Goal: Check status: Check status

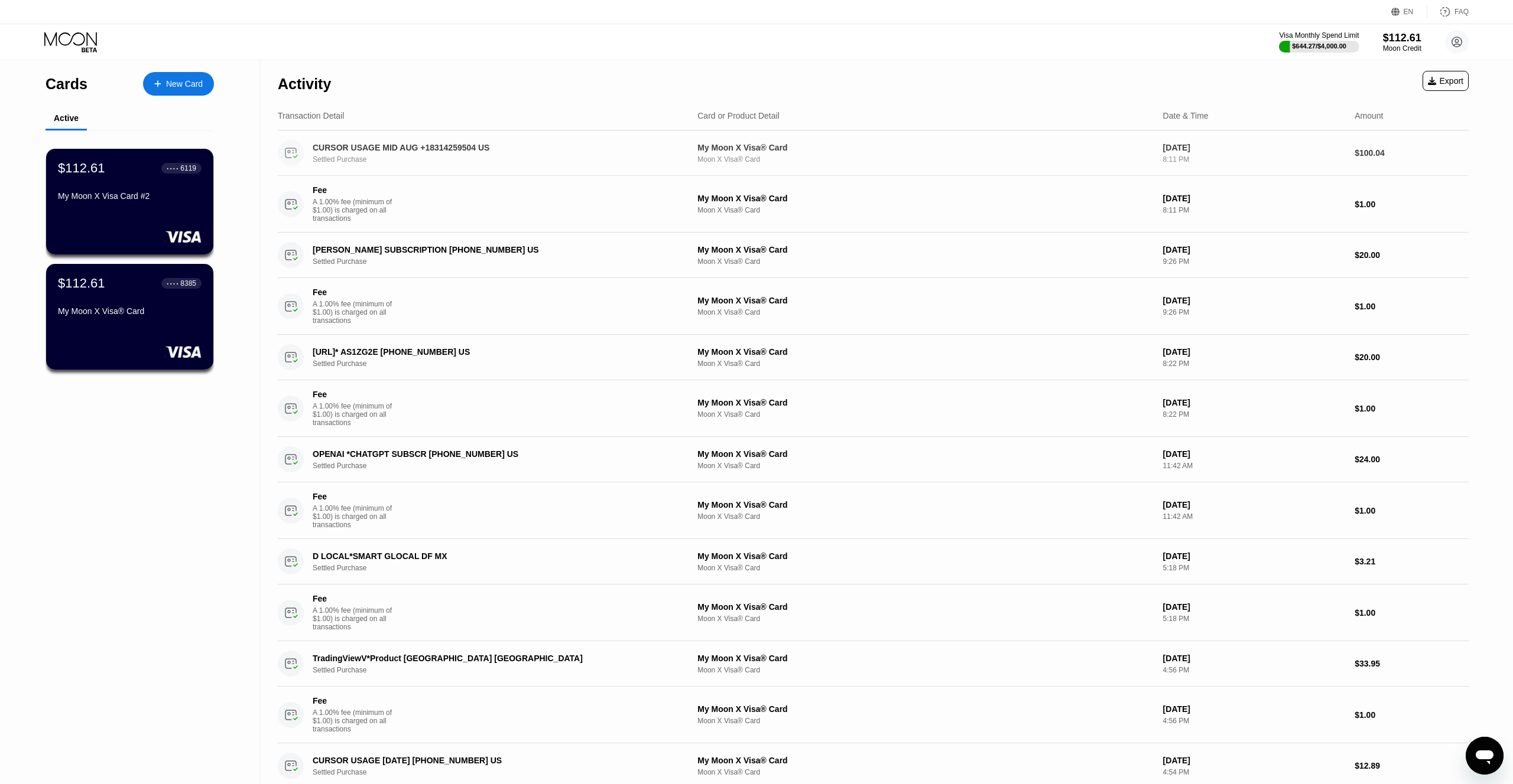
click at [547, 165] on div "CURSOR USAGE MID AUG +18314259504 US Settled Purchase" at bounding box center [482, 153] width 410 height 26
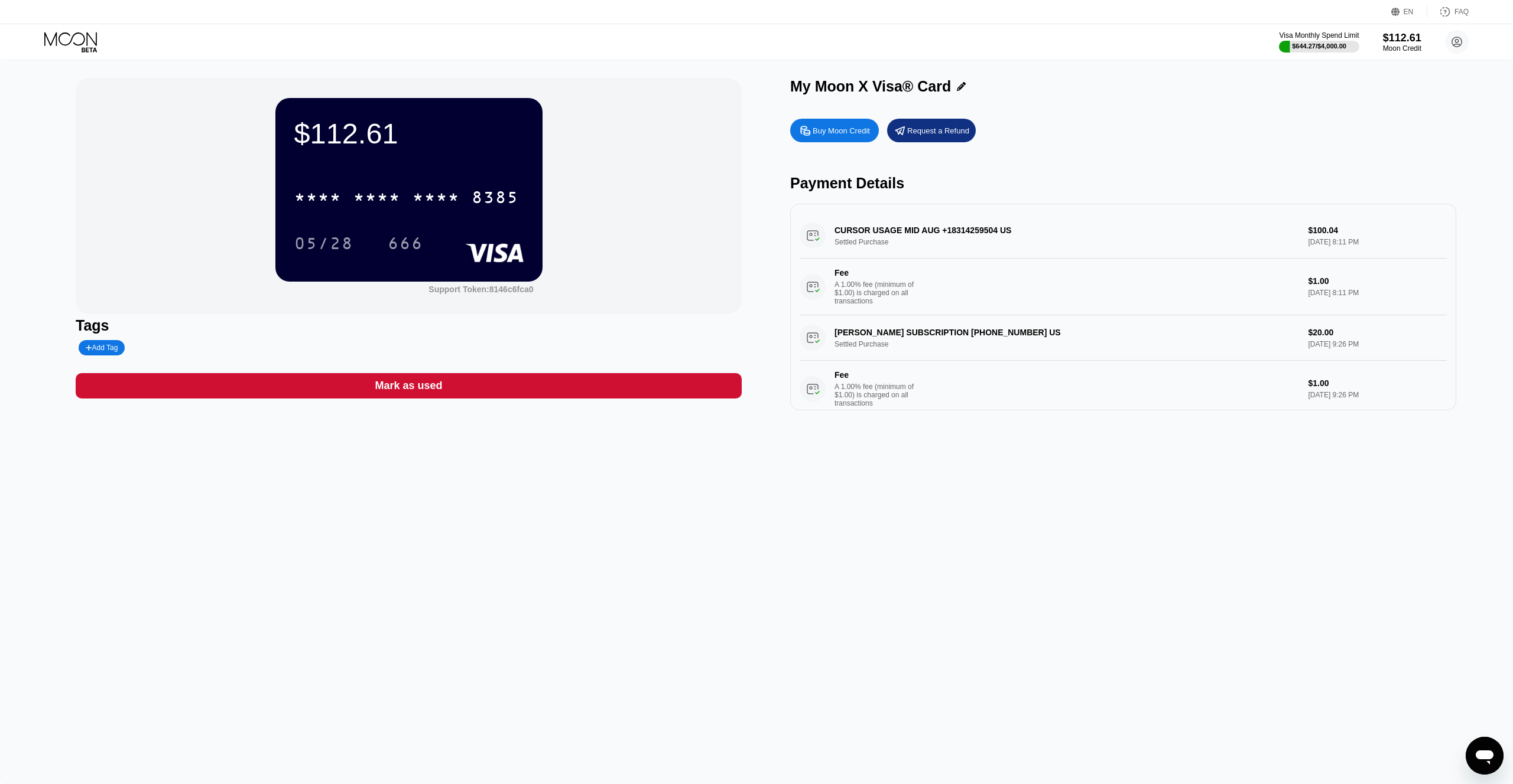
click at [908, 527] on div "$112.61 * * * * * * * * * * * * 8385 05/28 666 Support Token: 8146c6fca0 Tags A…" at bounding box center [756, 422] width 1513 height 724
